Goal: Transaction & Acquisition: Purchase product/service

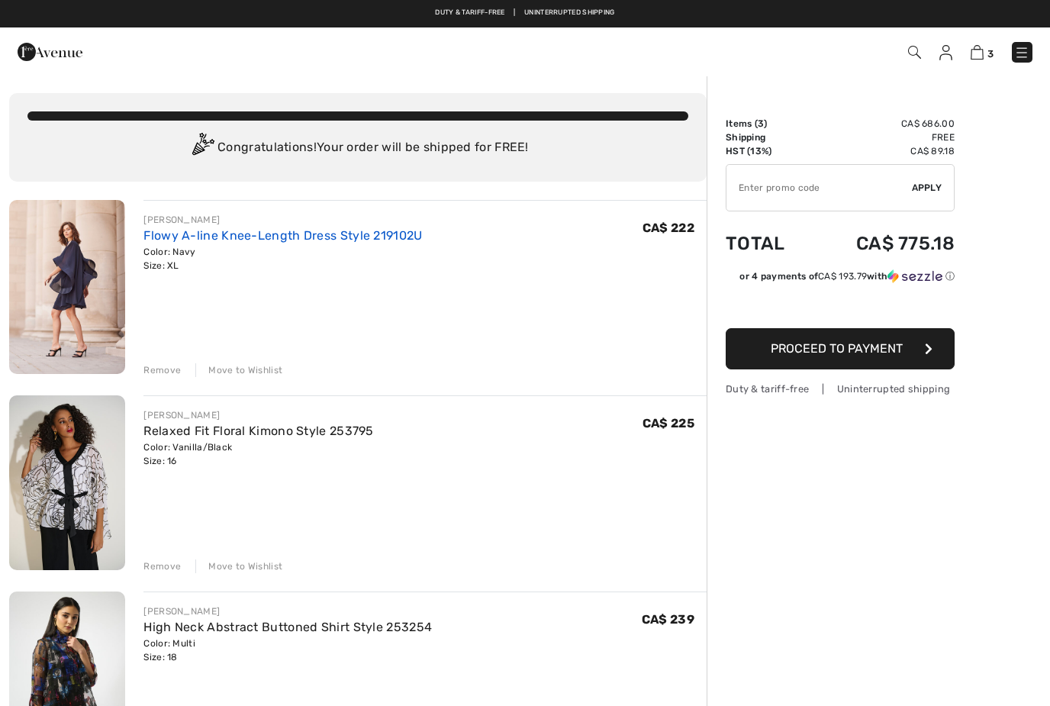
click at [279, 238] on link "Flowy A-line Knee-Length Dress Style 219102U" at bounding box center [282, 235] width 279 height 15
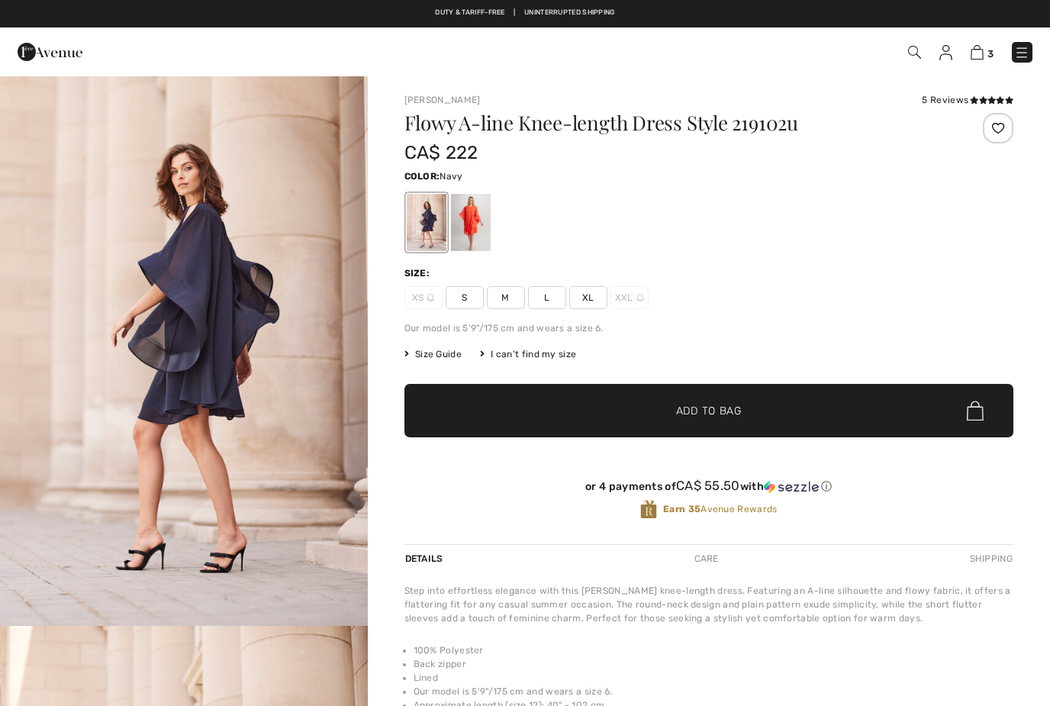
checkbox input "true"
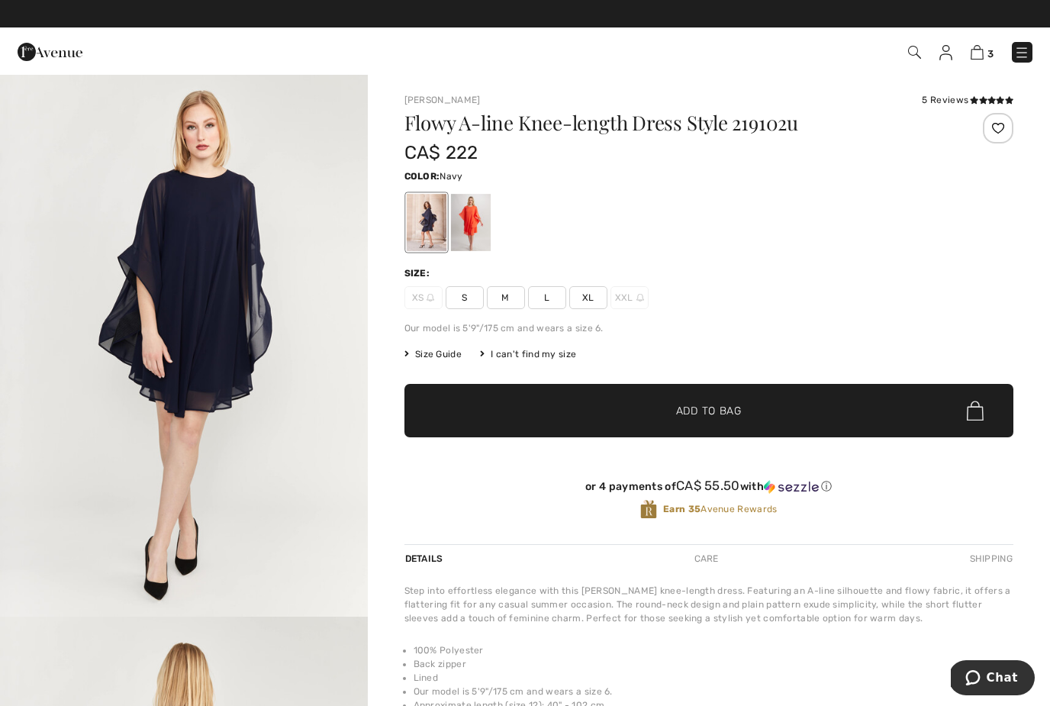
scroll to position [2236, 0]
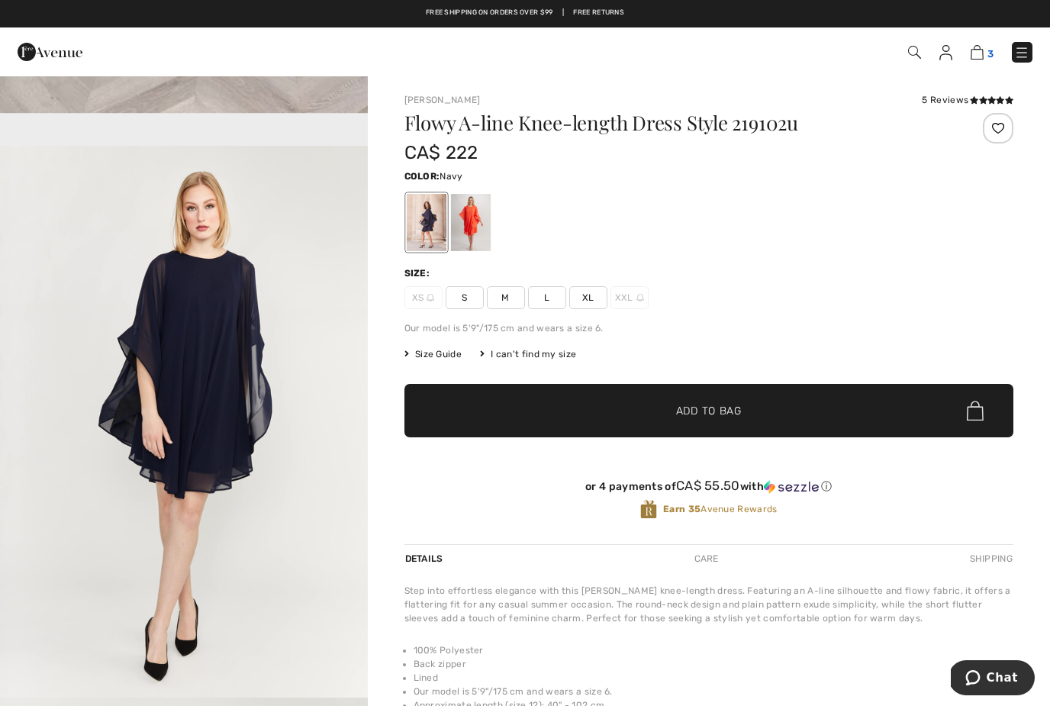
click at [972, 56] on img at bounding box center [977, 52] width 13 height 15
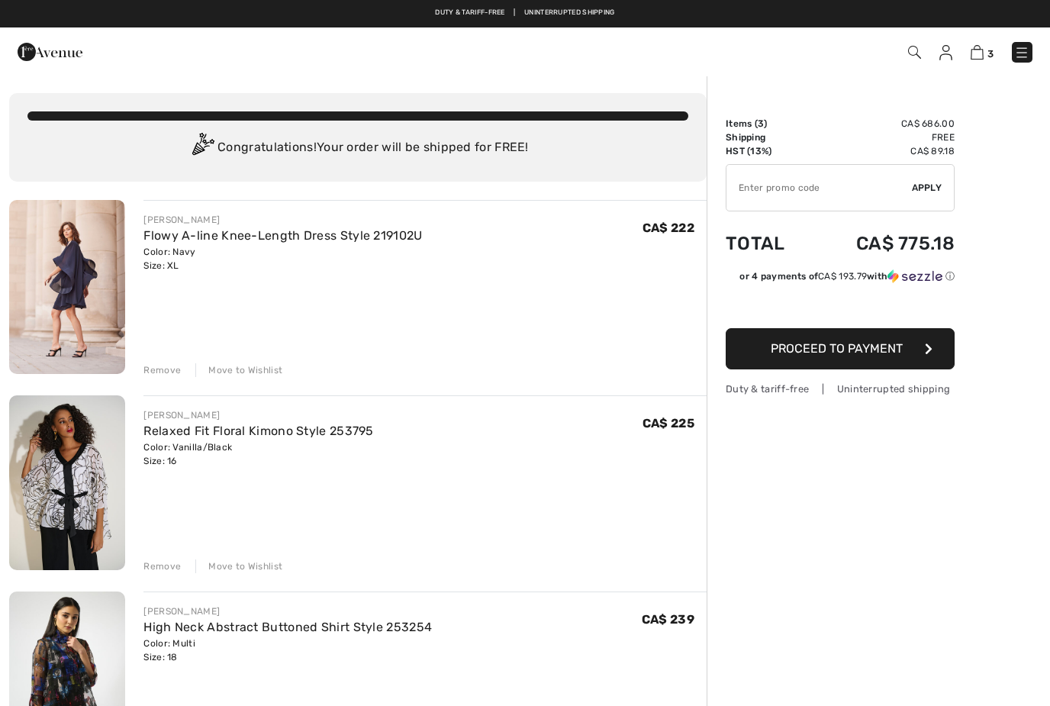
click at [250, 368] on div "Move to Wishlist" at bounding box center [238, 370] width 87 height 14
